Goal: Task Accomplishment & Management: Manage account settings

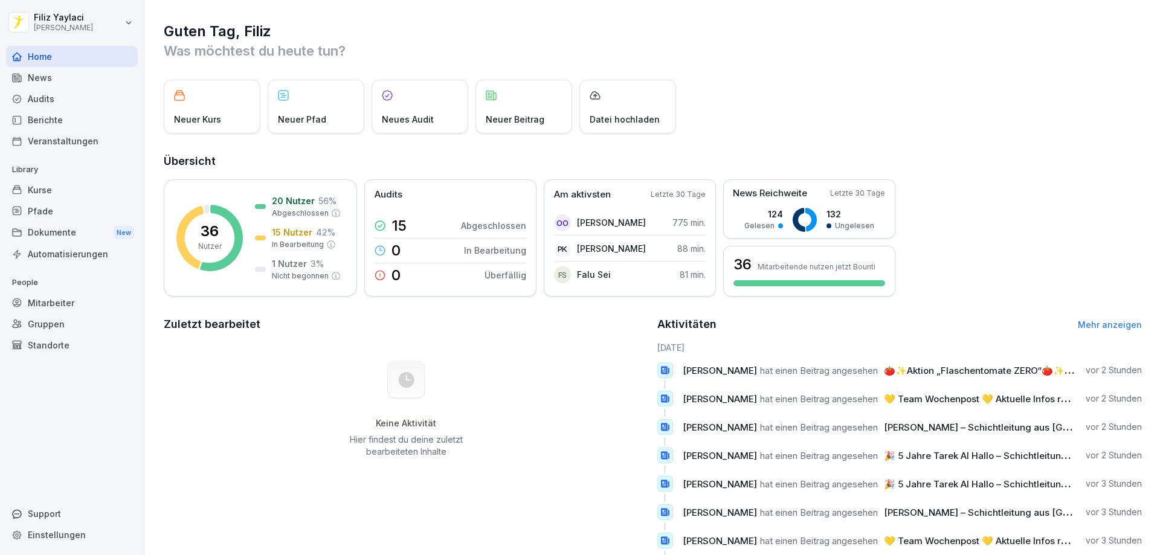
click at [45, 78] on div "News" at bounding box center [72, 77] width 132 height 21
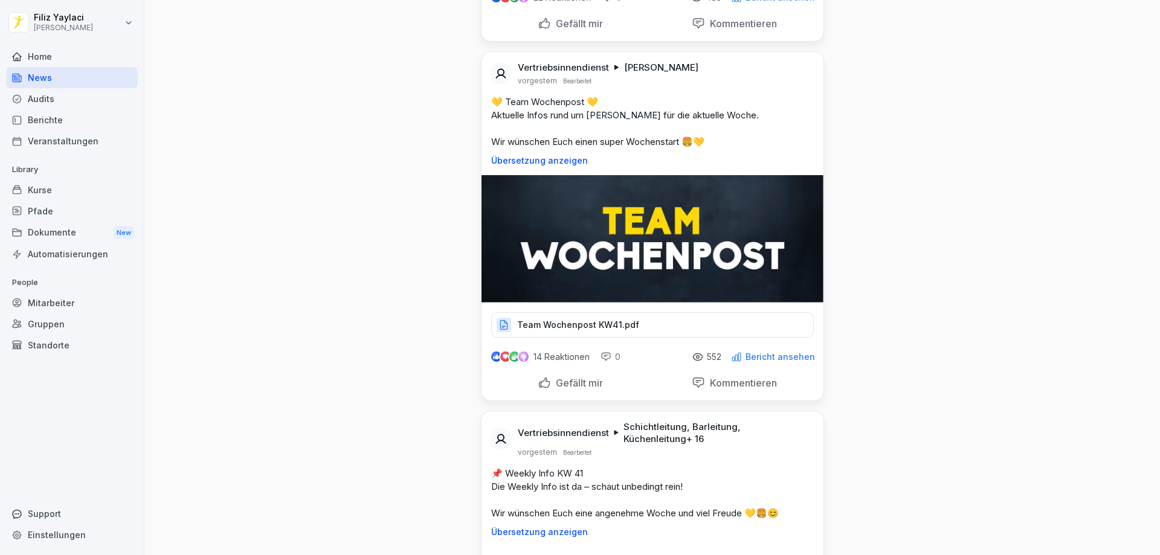
scroll to position [1449, 0]
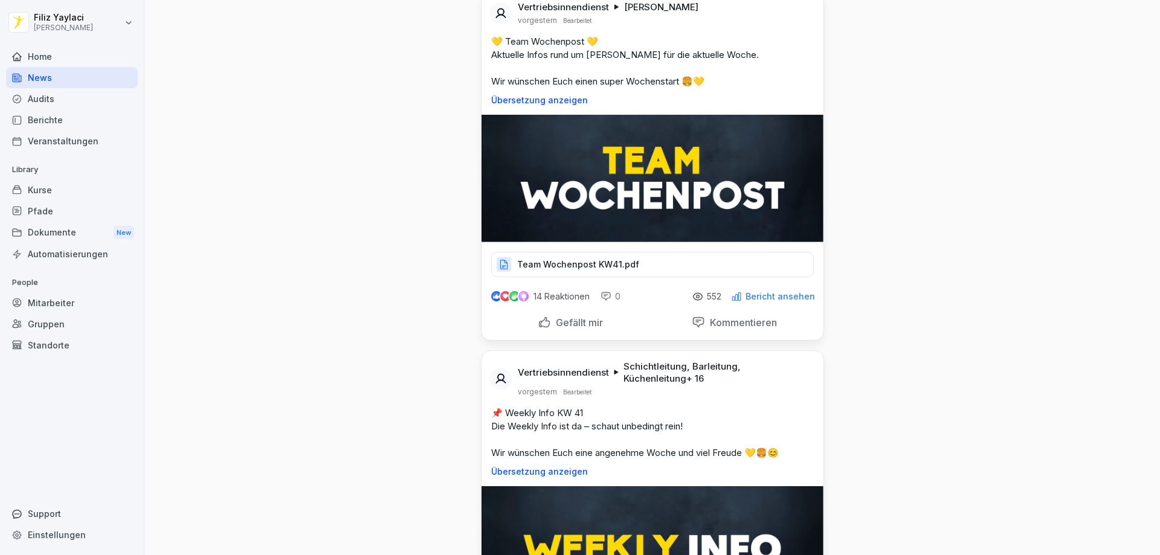
click at [624, 271] on p "Team Wochenpost KW41.pdf" at bounding box center [578, 264] width 122 height 12
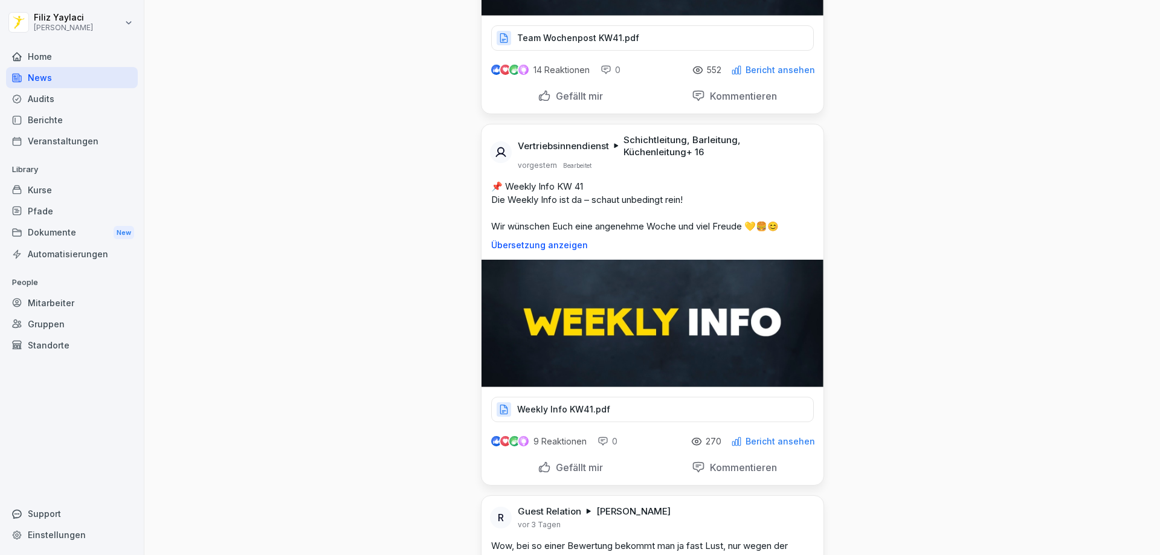
scroll to position [1751, 0]
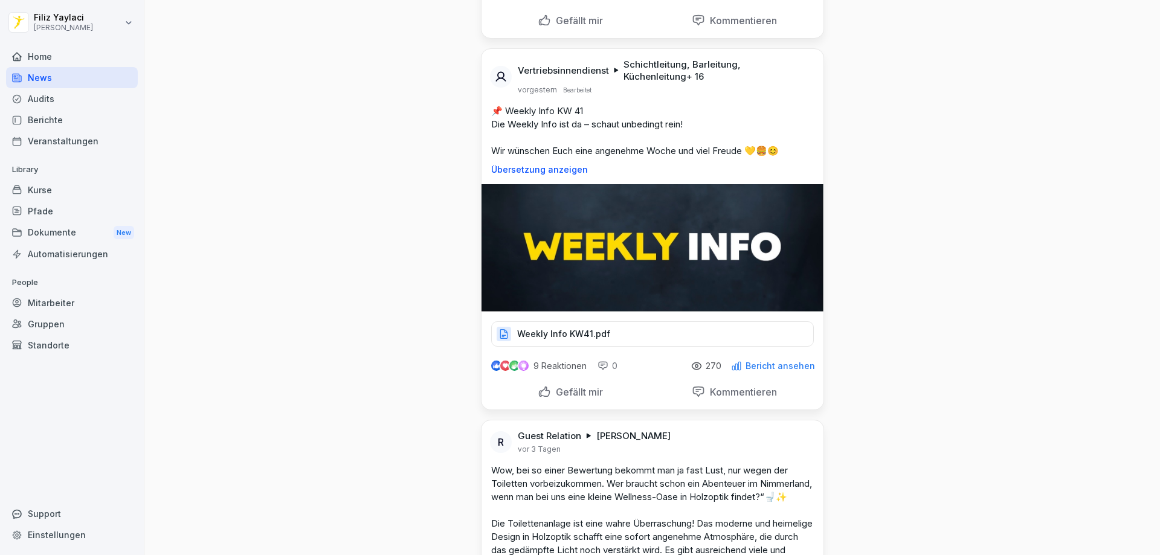
click at [640, 347] on div "Weekly Info KW41.pdf" at bounding box center [652, 333] width 322 height 25
click at [622, 347] on div "Weekly Info KW41.pdf" at bounding box center [652, 333] width 322 height 25
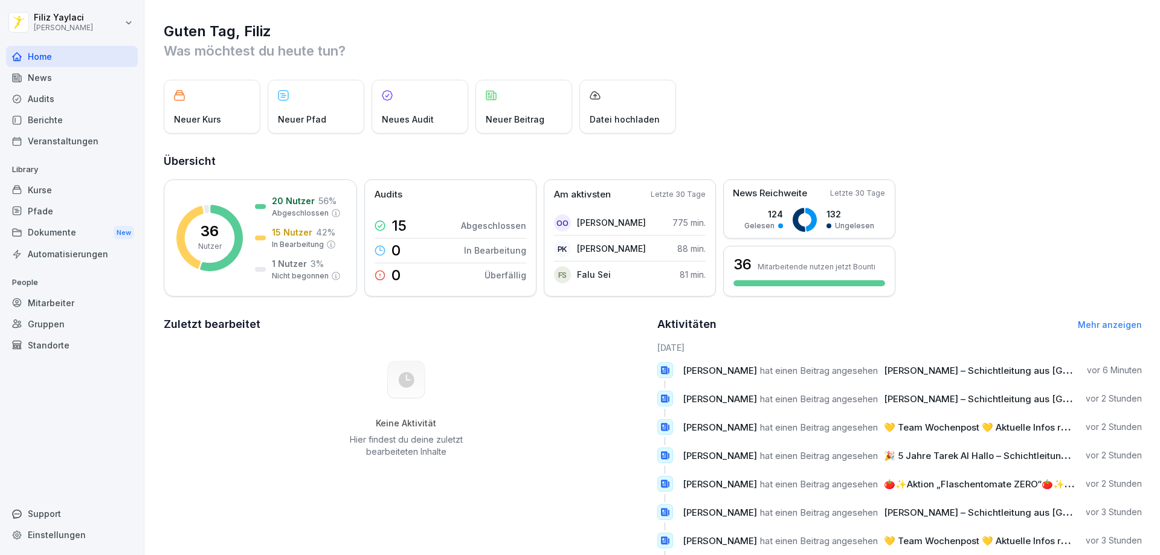
click at [62, 188] on div "Kurse" at bounding box center [72, 189] width 132 height 21
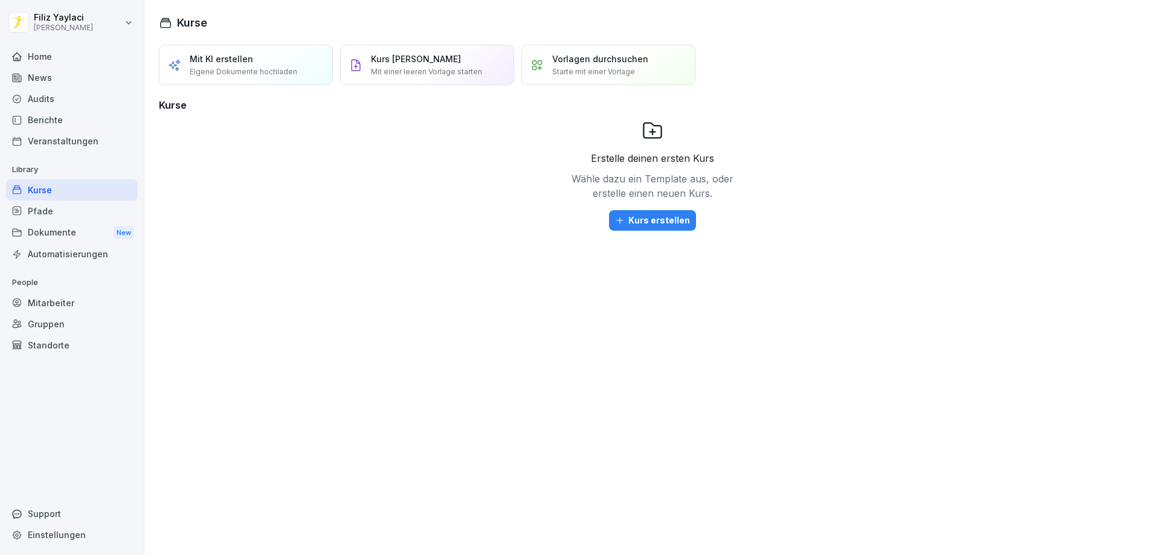
click at [62, 123] on div "Berichte" at bounding box center [72, 119] width 132 height 21
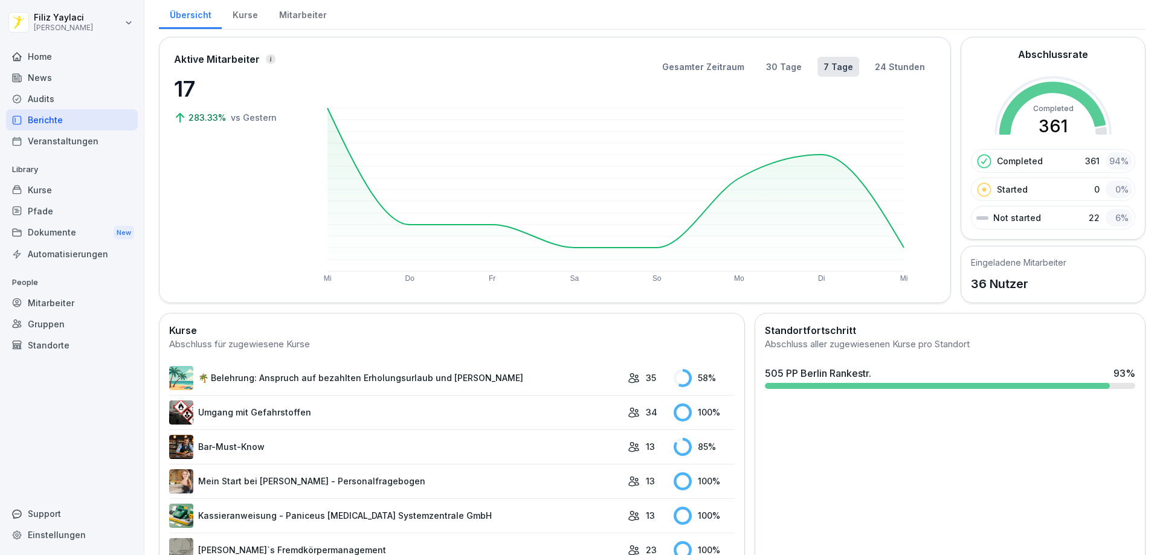
scroll to position [181, 0]
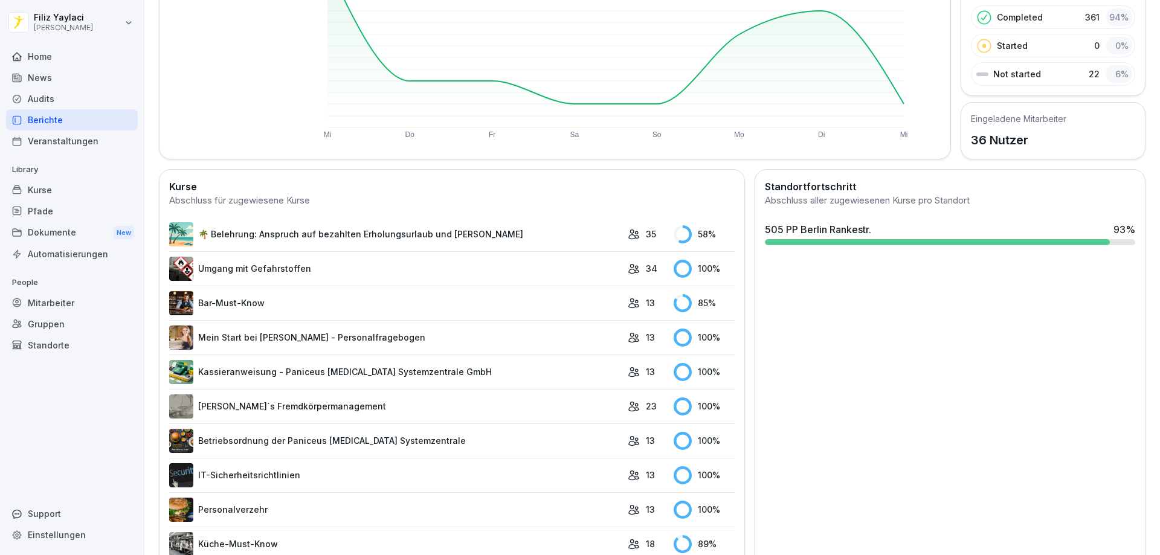
click at [400, 234] on link "🌴 Belehrung: Anspruch auf bezahlten Erholungsurlaub und Fristen" at bounding box center [395, 234] width 452 height 24
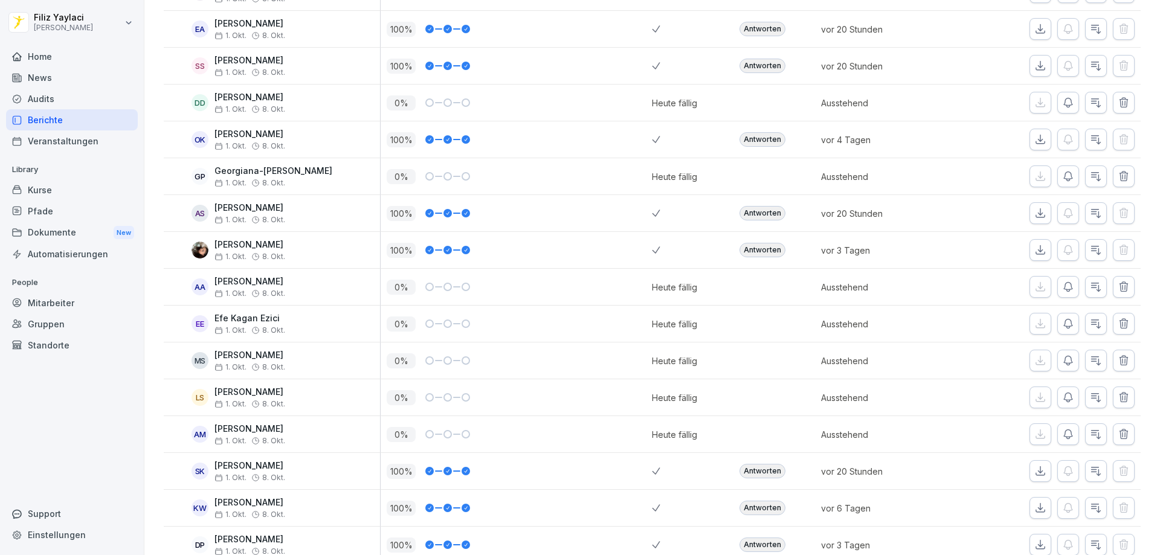
scroll to position [995, 0]
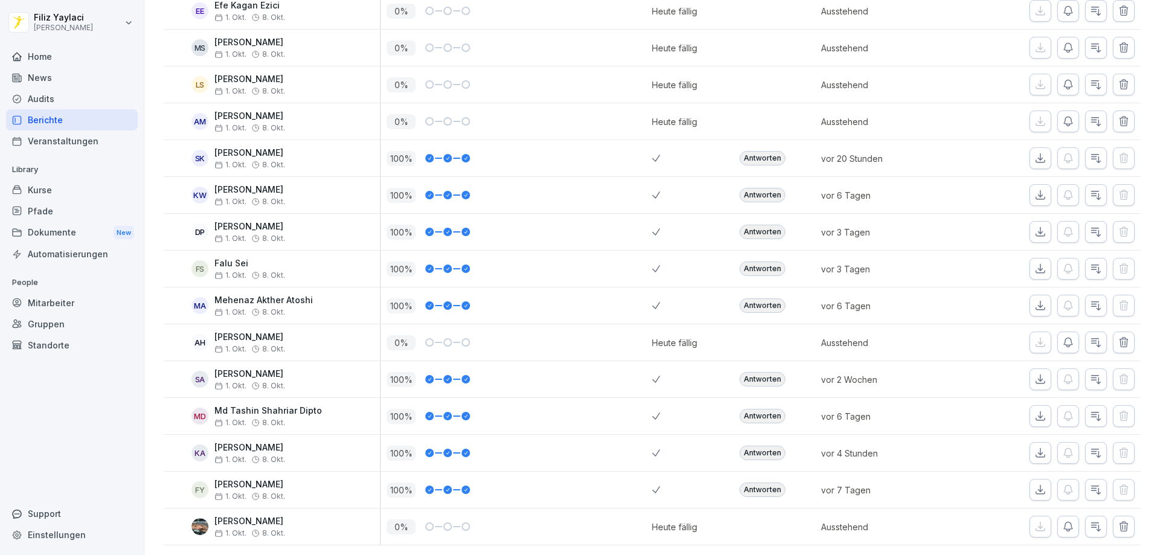
click at [263, 516] on p "Nadjija Emini" at bounding box center [249, 521] width 71 height 10
click at [685, 521] on div "Heute fällig" at bounding box center [674, 527] width 45 height 13
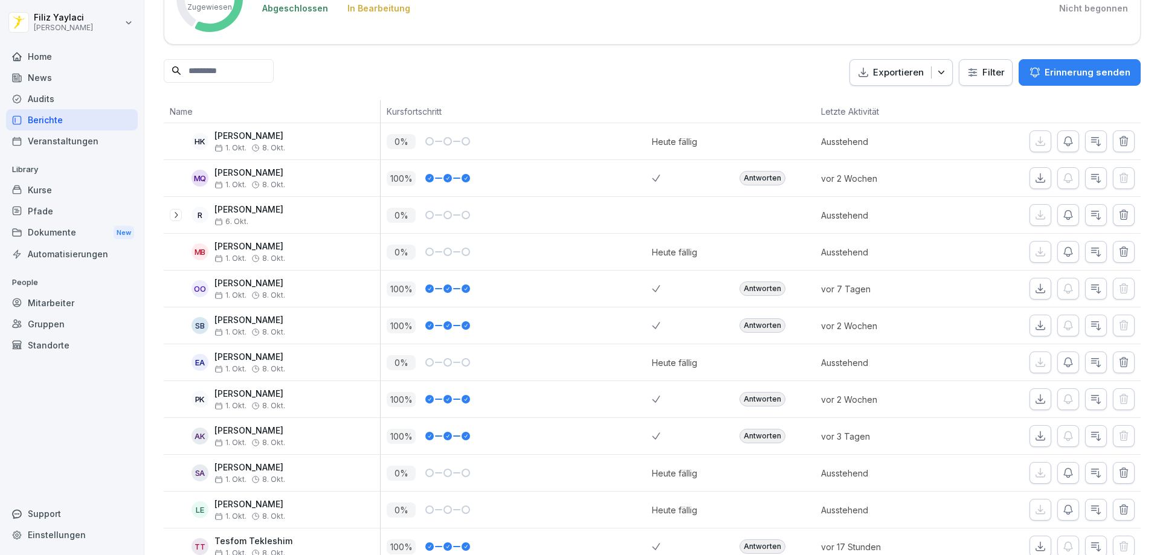
scroll to position [0, 0]
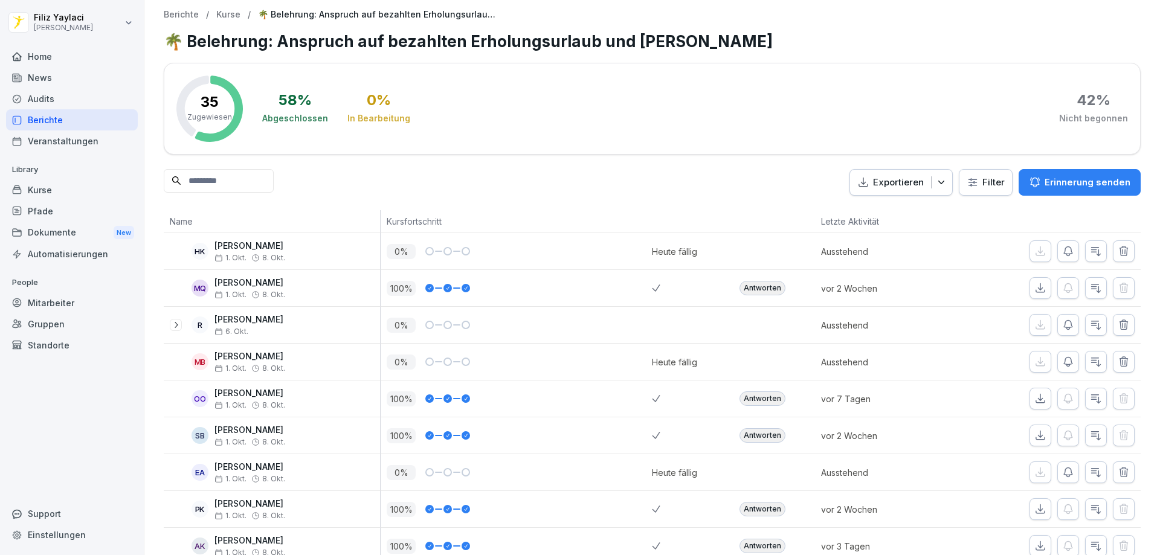
click at [60, 304] on div "Mitarbeiter" at bounding box center [72, 302] width 132 height 21
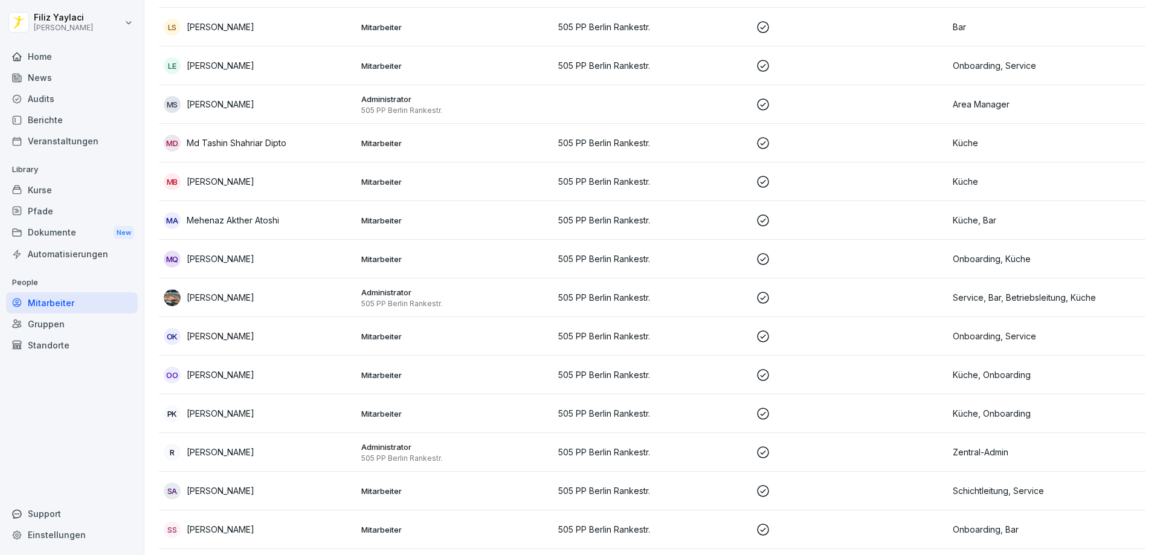
scroll to position [845, 0]
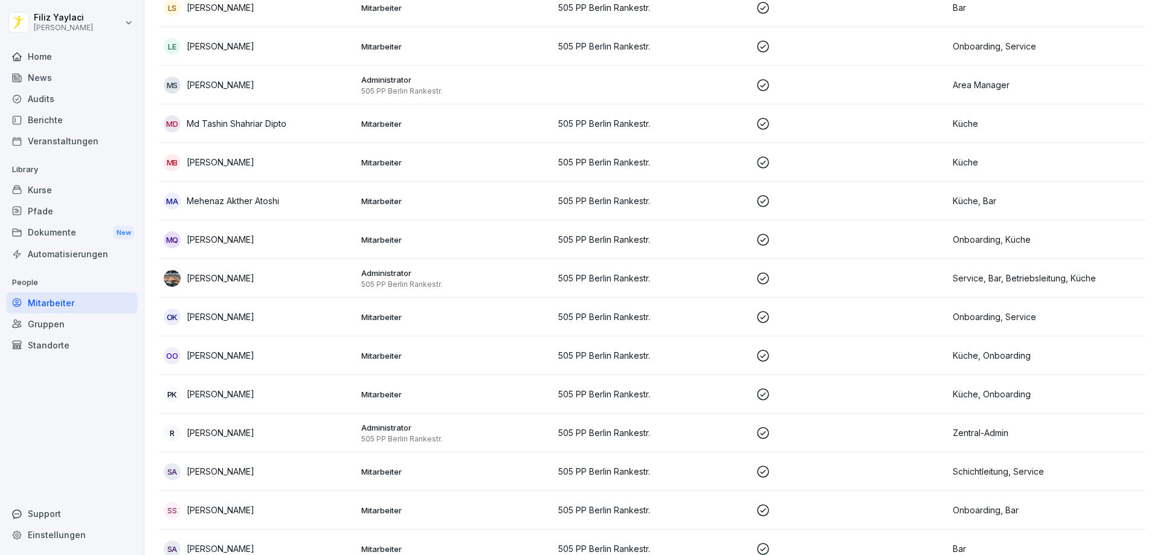
click at [624, 272] on p "505 PP Berlin Rankestr." at bounding box center [652, 278] width 188 height 13
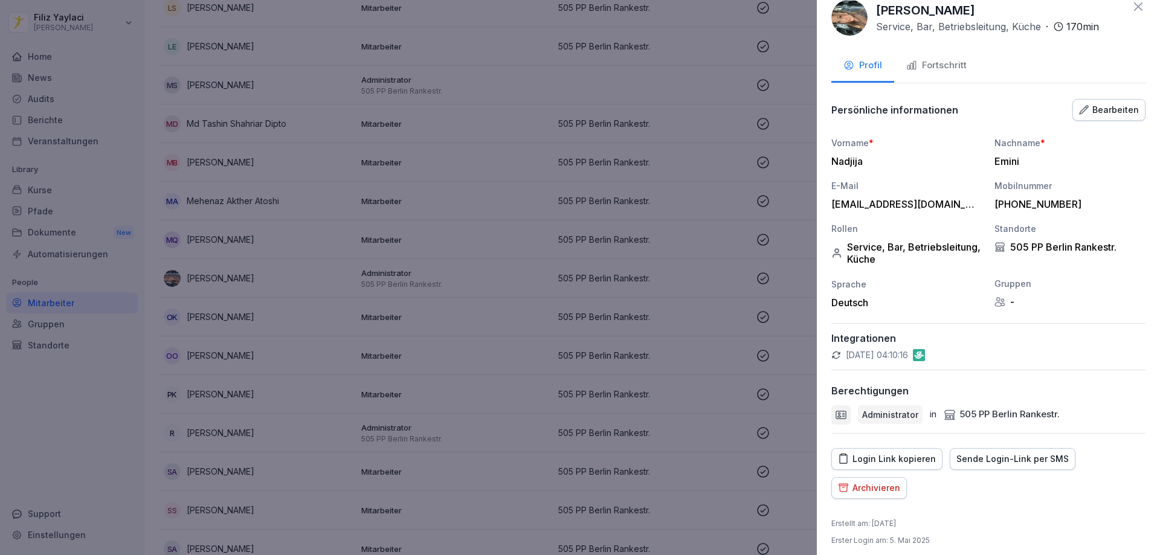
scroll to position [25, 0]
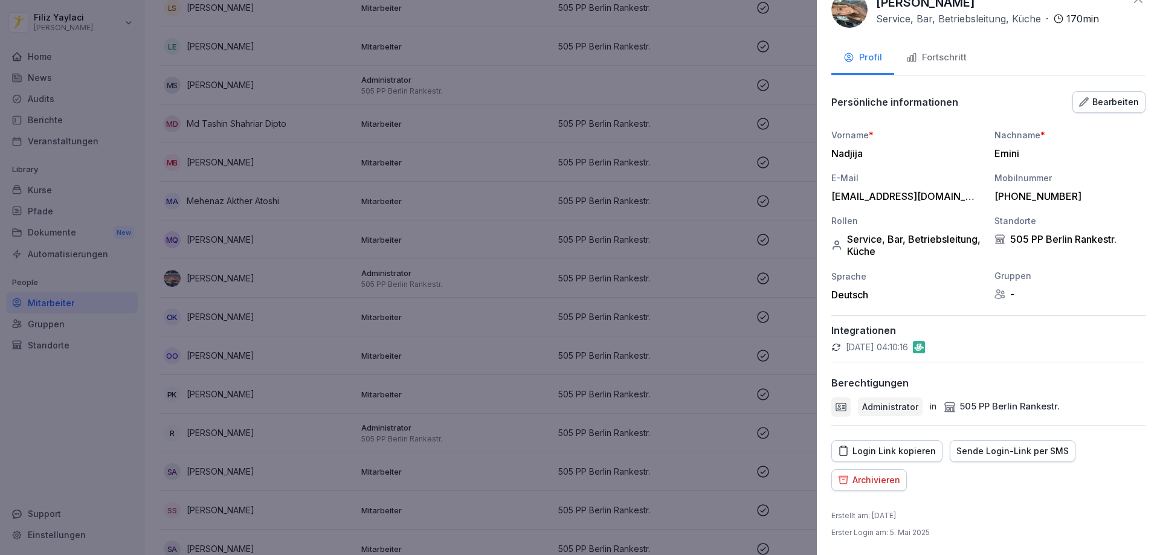
click at [873, 479] on div "Archivieren" at bounding box center [869, 479] width 62 height 13
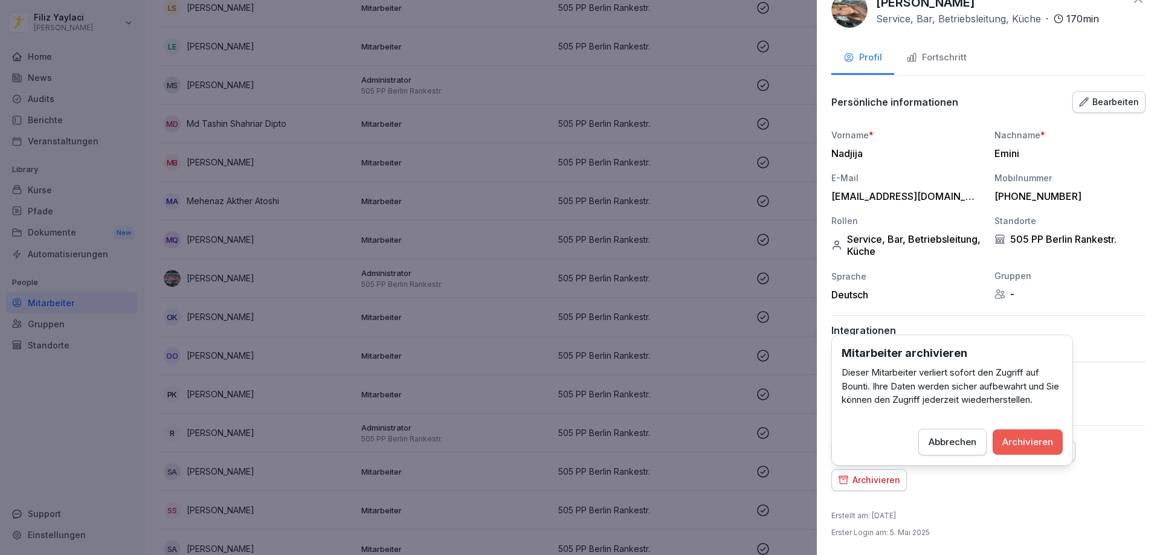
click at [1032, 440] on div "Archivieren" at bounding box center [1027, 441] width 51 height 13
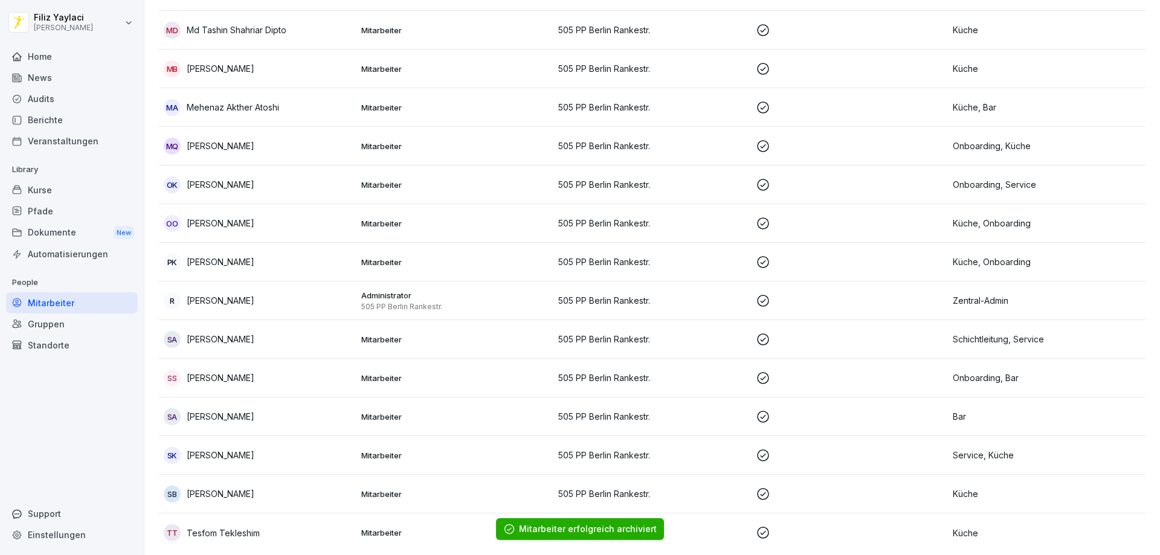
scroll to position [955, 0]
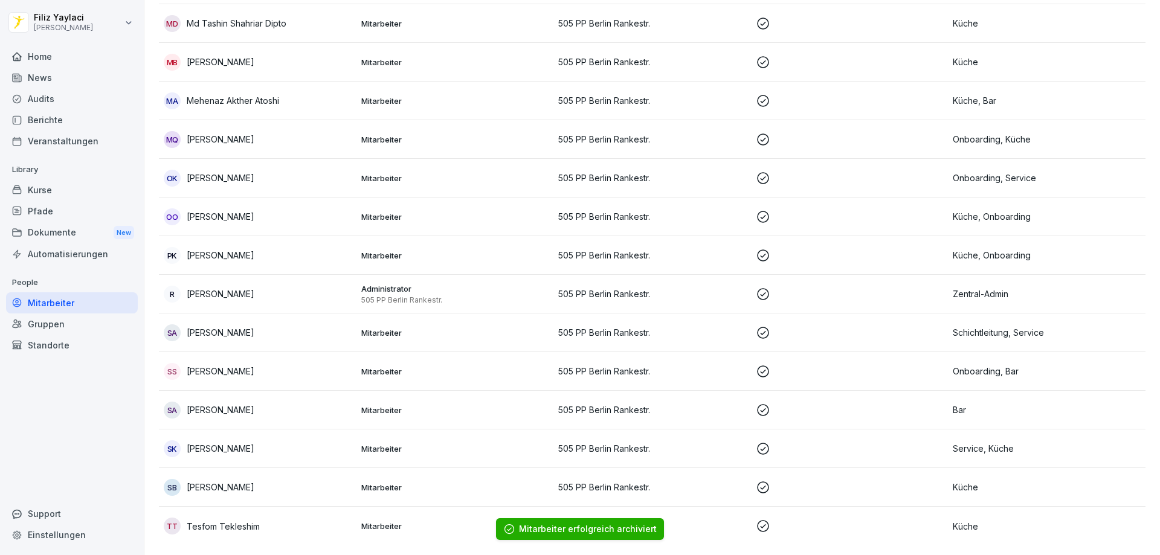
click at [655, 403] on p "505 PP Berlin Rankestr." at bounding box center [652, 409] width 188 height 13
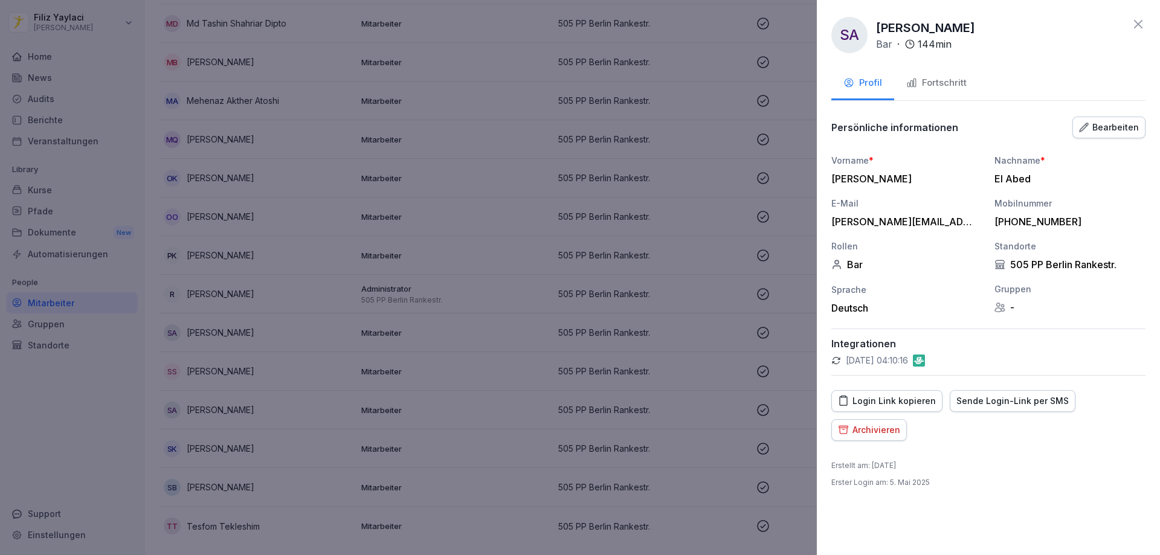
click at [885, 432] on div "Archivieren" at bounding box center [869, 429] width 62 height 13
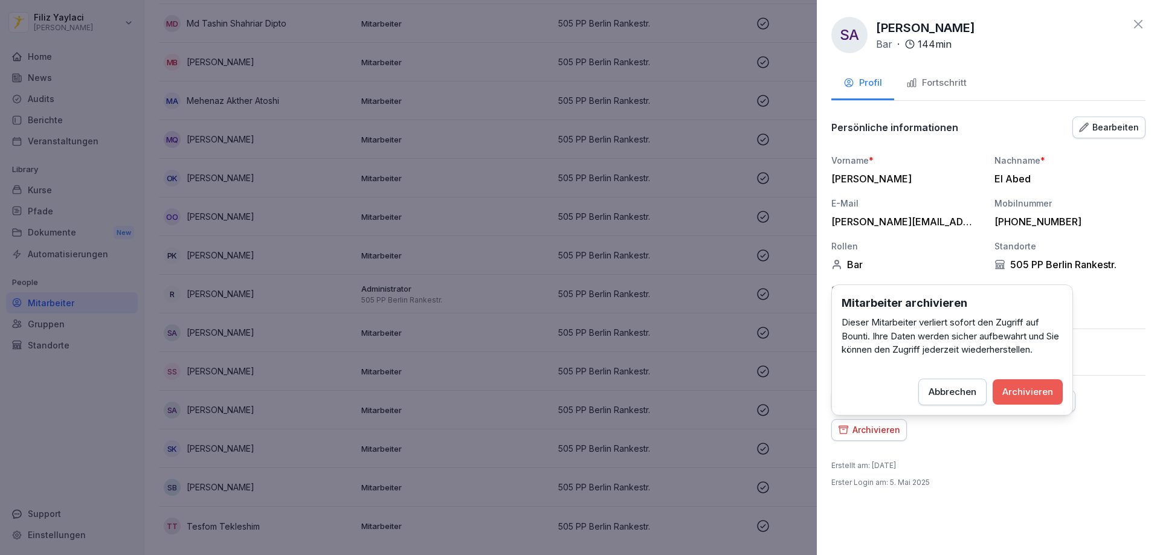
click at [1027, 388] on div "Archivieren" at bounding box center [1027, 391] width 51 height 13
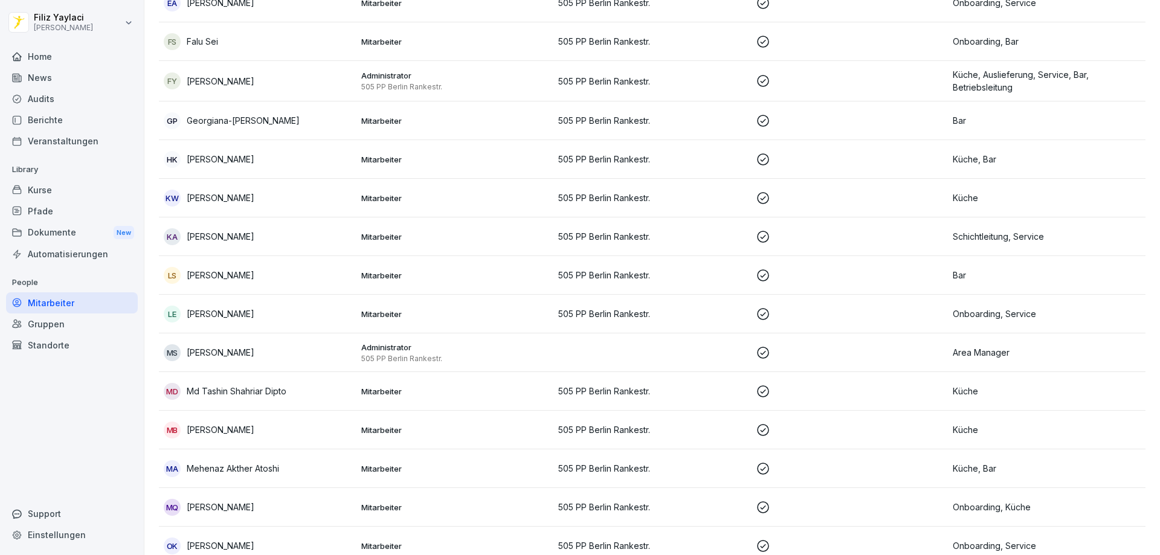
scroll to position [604, 0]
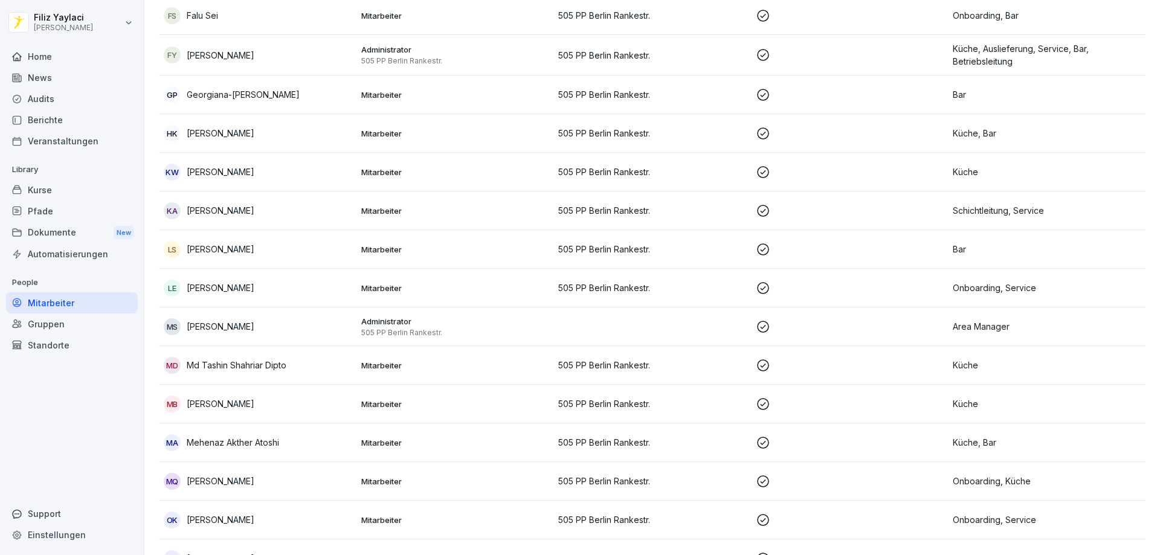
click at [339, 287] on div "LE Louis Edin" at bounding box center [258, 288] width 188 height 17
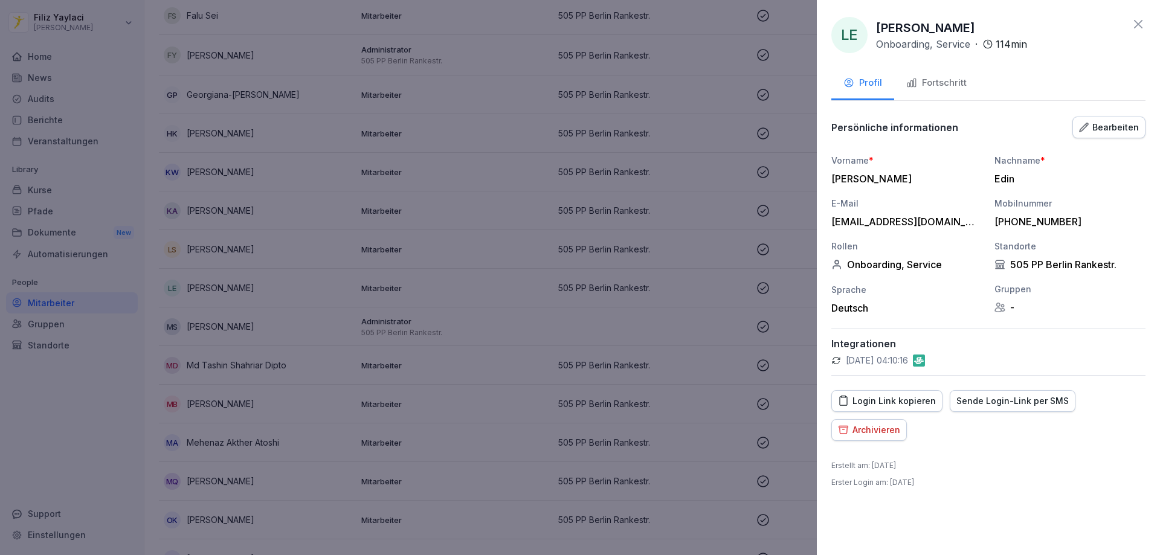
click at [936, 80] on div "Fortschritt" at bounding box center [936, 83] width 60 height 14
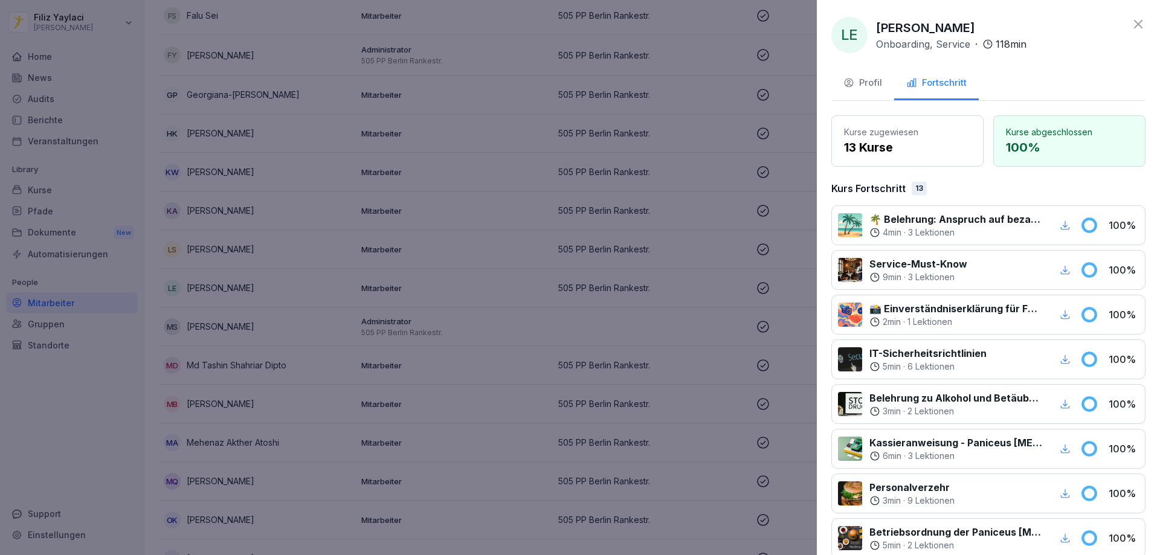
click at [1134, 21] on icon at bounding box center [1138, 24] width 8 height 8
